Goal: Task Accomplishment & Management: Use online tool/utility

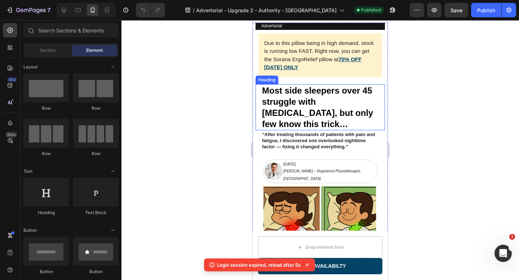
scroll to position [10, 0]
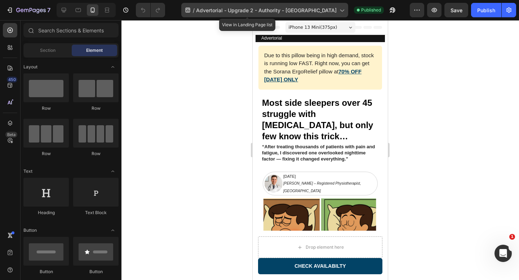
click at [306, 9] on span "Advertorial - Upgrade 2 - Authority - [GEOGRAPHIC_DATA]" at bounding box center [266, 10] width 141 height 8
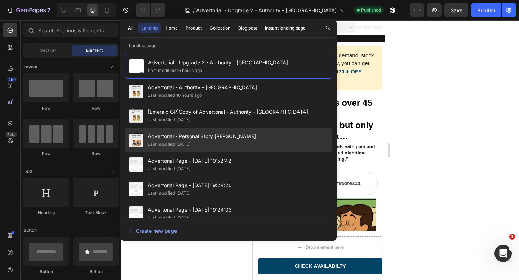
click at [264, 134] on div "Advertorial - Personal Story [PERSON_NAME] Last modified [DATE]" at bounding box center [229, 140] width 208 height 25
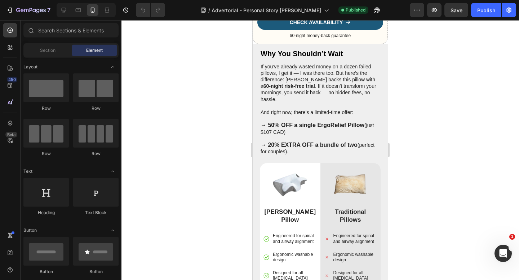
scroll to position [2356, 0]
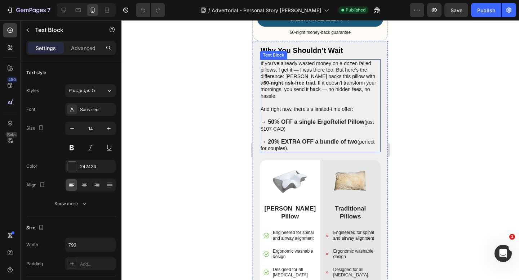
click at [278, 145] on strong "→ 20% EXTRA OFF a bundle of two" at bounding box center [309, 142] width 97 height 6
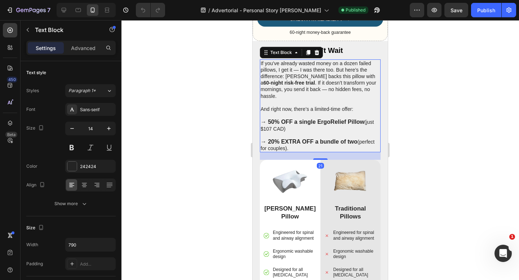
click at [274, 125] on strong "→ 50% OFF a single ErgoRelief Pillow" at bounding box center [313, 122] width 104 height 6
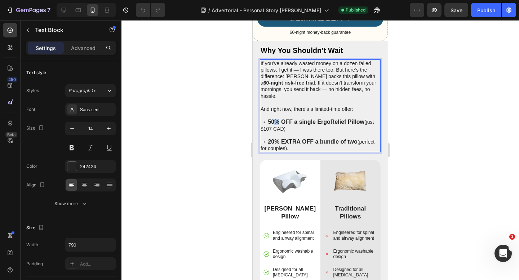
click at [274, 125] on strong "→ 50% OFF a single ErgoRelief Pillow" at bounding box center [313, 122] width 104 height 6
click at [272, 125] on strong "→ 50% OFF a single ErgoRelief Pillow" at bounding box center [313, 122] width 104 height 6
click at [271, 125] on strong "→ 50% OFF a single ErgoRelief Pillow" at bounding box center [313, 122] width 104 height 6
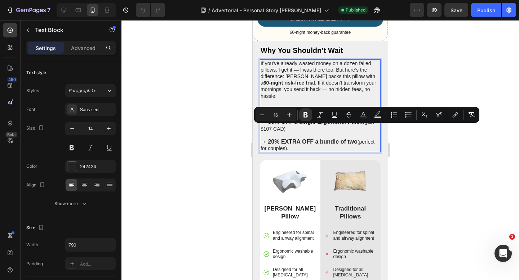
click at [354, 125] on strong "→ 50% OFF a single ErgoRelief Pillow" at bounding box center [313, 122] width 104 height 6
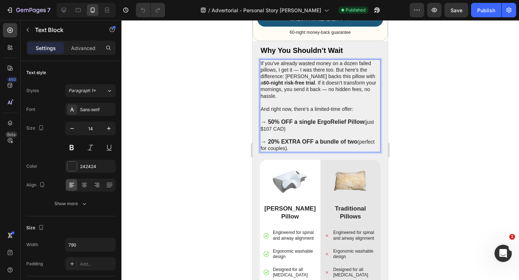
click at [353, 132] on p "→ 50% OFF a single ErgoRelief Pillow (just $107 CAD)" at bounding box center [320, 125] width 119 height 13
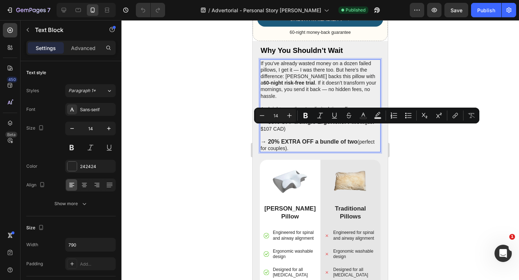
drag, startPoint x: 353, startPoint y: 136, endPoint x: 366, endPoint y: 131, distance: 14.1
click at [366, 131] on p "→ 50% OFF a single ErgoRelief Pillow (just $107 CAD)" at bounding box center [320, 125] width 119 height 13
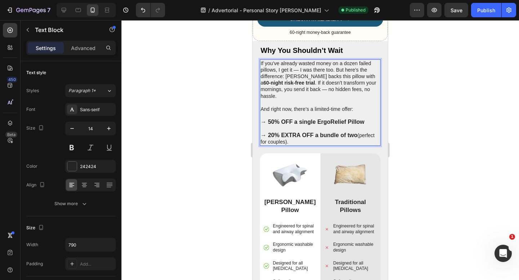
click at [274, 125] on strong "→ 50% OFF a single ErgoRelief Pillow" at bounding box center [313, 122] width 104 height 6
click at [270, 138] on strong "→ 20% EXTRA OFF a bundle of two" at bounding box center [309, 135] width 97 height 6
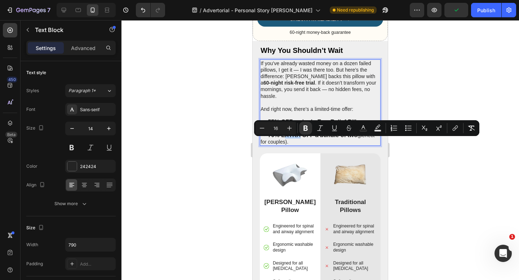
drag, startPoint x: 283, startPoint y: 143, endPoint x: 299, endPoint y: 142, distance: 16.2
click at [299, 138] on strong "→ 70% EXTRA OFF a bundle of two" at bounding box center [309, 135] width 97 height 6
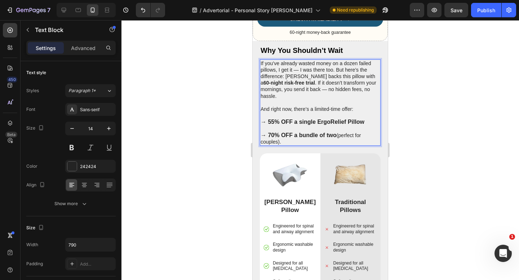
click at [329, 138] on strong "→ 70% OFF a bundle of two" at bounding box center [299, 135] width 76 height 6
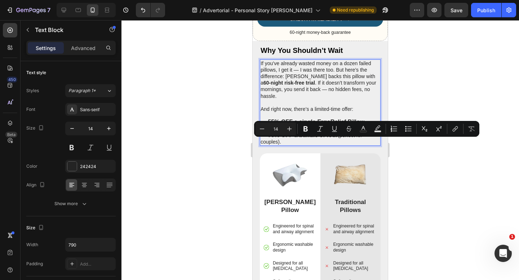
drag, startPoint x: 344, startPoint y: 149, endPoint x: 339, endPoint y: 142, distance: 9.0
click at [339, 142] on p "→ 70% OFF a bundle of four (perfect for couples)." at bounding box center [320, 138] width 119 height 13
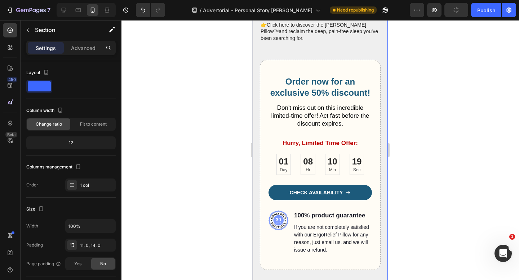
scroll to position [2740, 0]
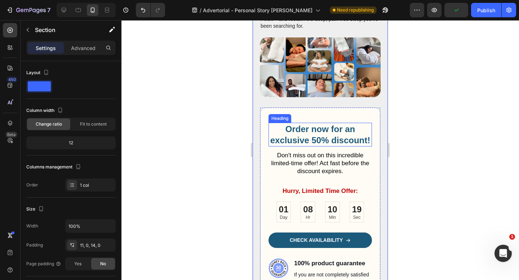
click at [313, 135] on h2 "Order now for an exclusive 50% discount!" at bounding box center [320, 135] width 103 height 24
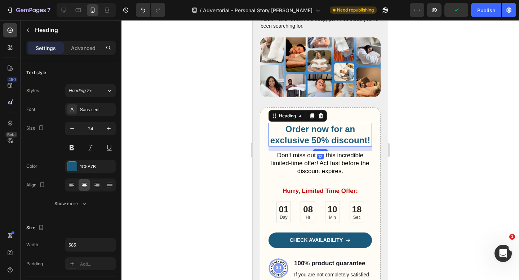
click at [317, 135] on h2 "Order now for an exclusive 50% discount!" at bounding box center [320, 135] width 103 height 24
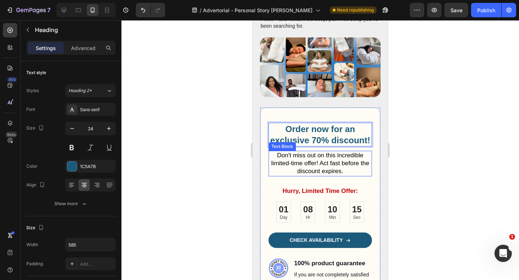
click at [359, 169] on p "Don't miss out on this incredible limited-time offer! Act fast before the disco…" at bounding box center [320, 164] width 102 height 24
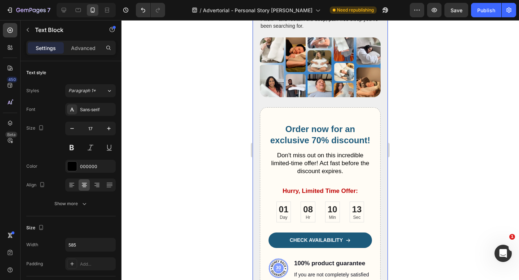
click at [361, 92] on div "Why You Shouldn’t Wait Heading If you’ve already wasted money on a dozen failed…" at bounding box center [320, 2] width 121 height 655
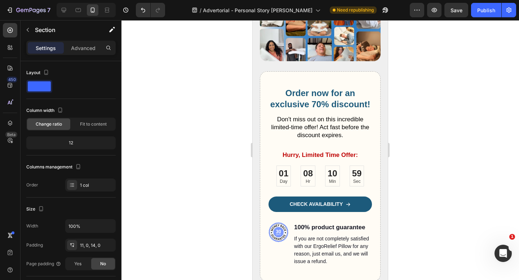
scroll to position [2769, 0]
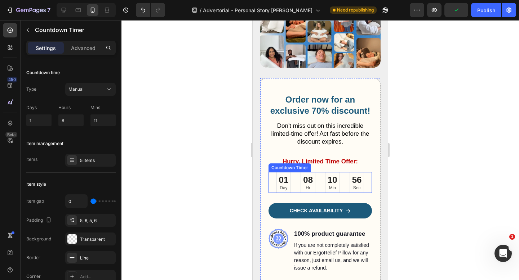
click at [284, 186] on p "Day" at bounding box center [284, 189] width 10 height 6
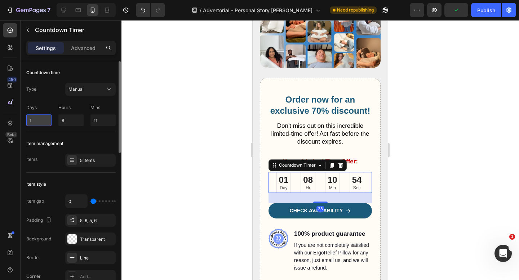
click at [34, 124] on input "1" at bounding box center [38, 121] width 25 height 12
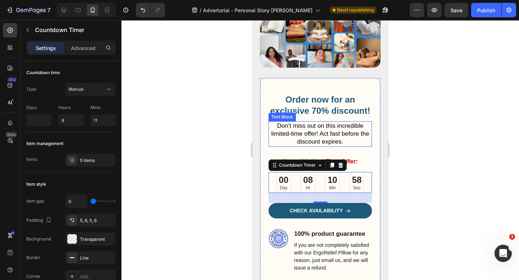
click at [358, 130] on p "Don't miss out on this incredible limited-time offer! Act fast before the disco…" at bounding box center [320, 134] width 102 height 24
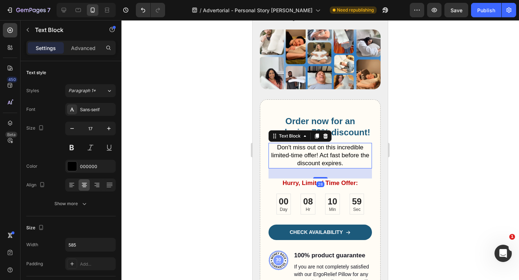
scroll to position [2745, 0]
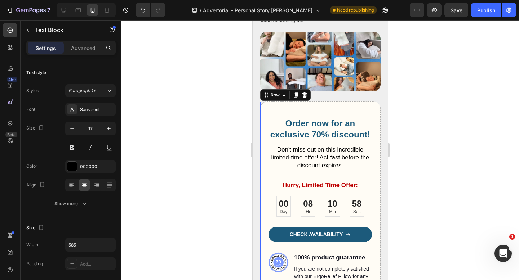
click at [349, 102] on div "Order now for an exclusive 70% discount! Heading Don't miss out on this incredi…" at bounding box center [320, 207] width 121 height 211
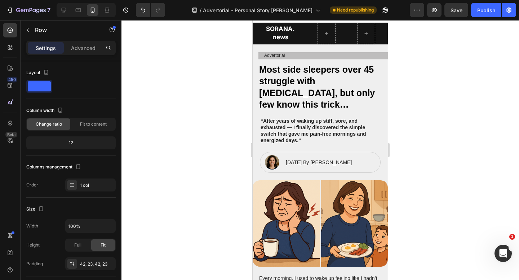
scroll to position [0, 0]
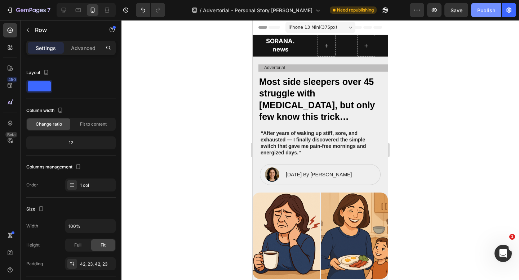
click at [487, 12] on div "Publish" at bounding box center [486, 10] width 18 height 8
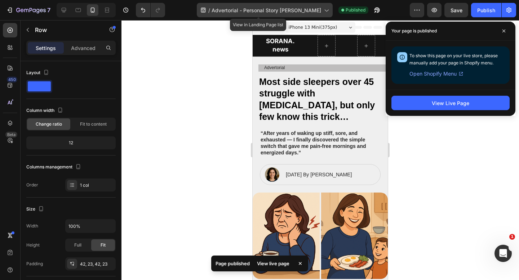
click at [304, 12] on span "Advertorial - Personal Story [PERSON_NAME]" at bounding box center [267, 10] width 110 height 8
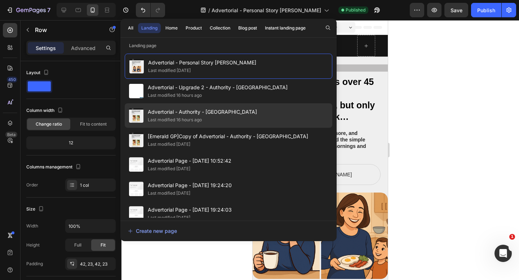
click at [277, 116] on div "Advertorial - Authority - Sorana Last modified 16 hours ago" at bounding box center [229, 115] width 208 height 25
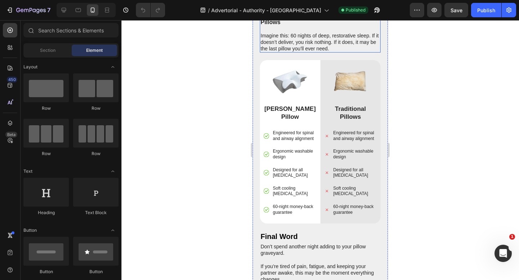
scroll to position [2545, 0]
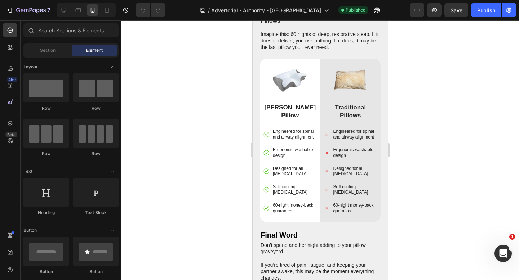
click at [452, 72] on div at bounding box center [321, 150] width 398 height 260
